Goal: Download file/media: Obtain a digital file from the website

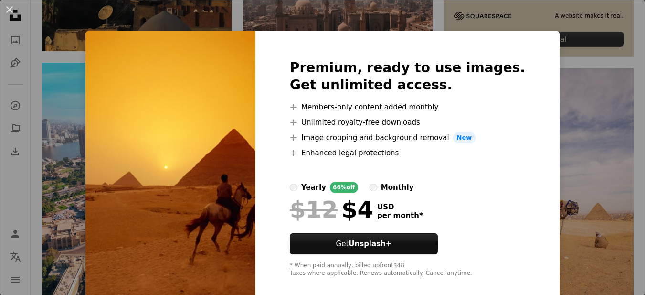
scroll to position [430, 0]
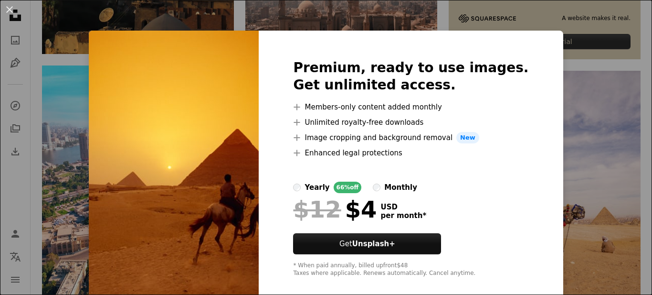
click at [585, 169] on div "An X shape Premium, ready to use images. Get unlimited access. A plus sign Memb…" at bounding box center [326, 147] width 652 height 295
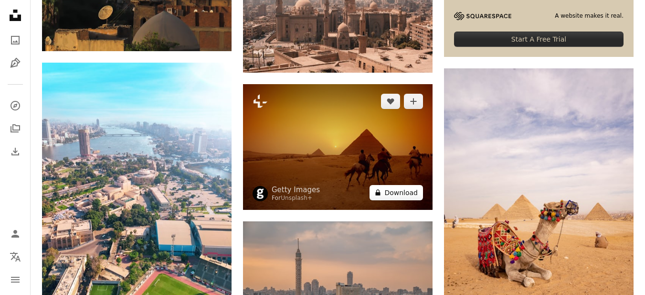
click at [394, 190] on button "A lock Download" at bounding box center [395, 192] width 53 height 15
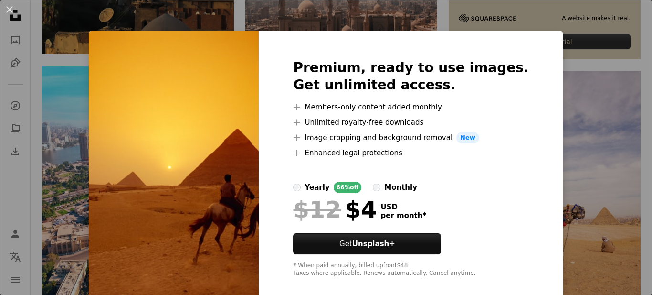
click at [600, 144] on div "An X shape Premium, ready to use images. Get unlimited access. A plus sign Memb…" at bounding box center [326, 147] width 652 height 295
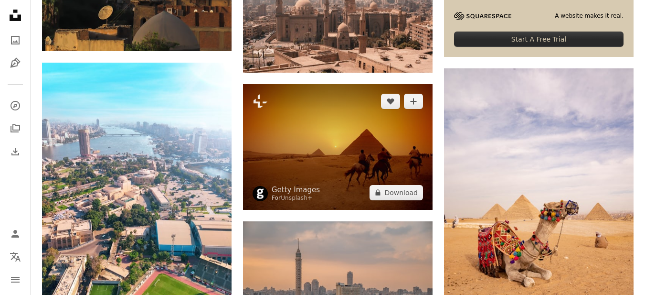
click at [342, 147] on img at bounding box center [337, 147] width 189 height 126
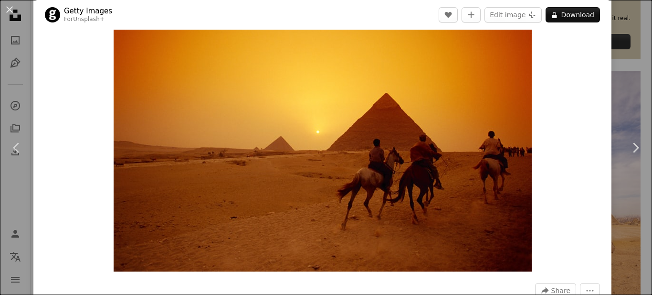
scroll to position [95, 0]
